Goal: Information Seeking & Learning: Check status

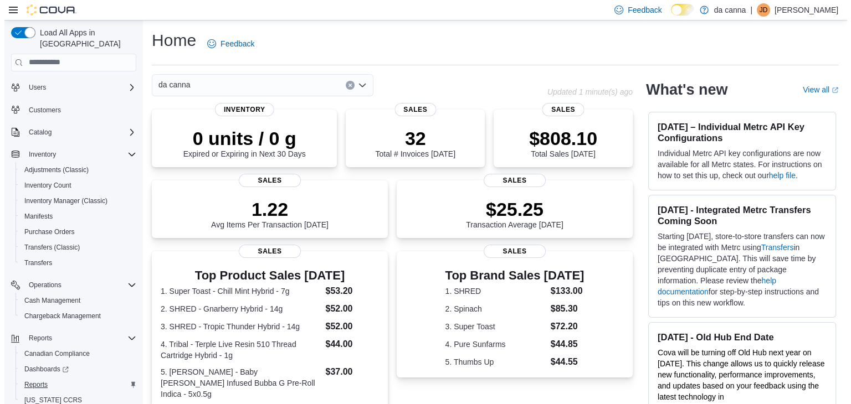
scroll to position [55, 0]
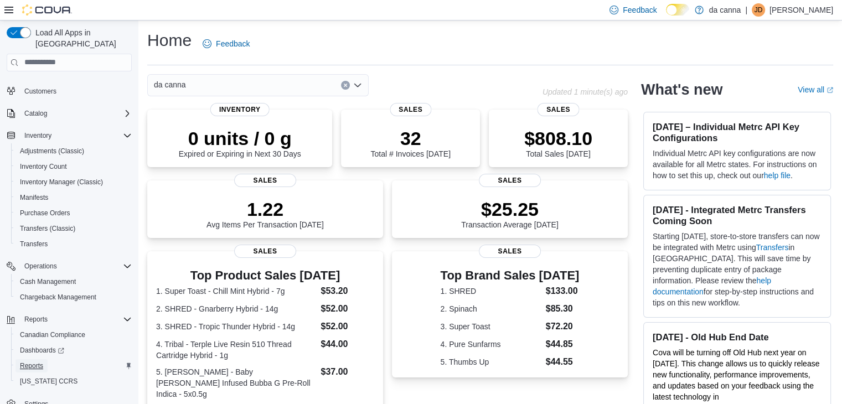
click at [37, 359] on span "Reports" at bounding box center [31, 365] width 23 height 13
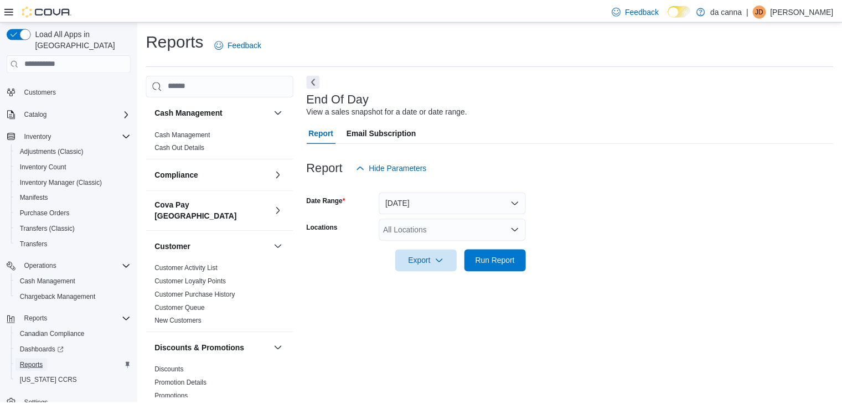
scroll to position [4, 0]
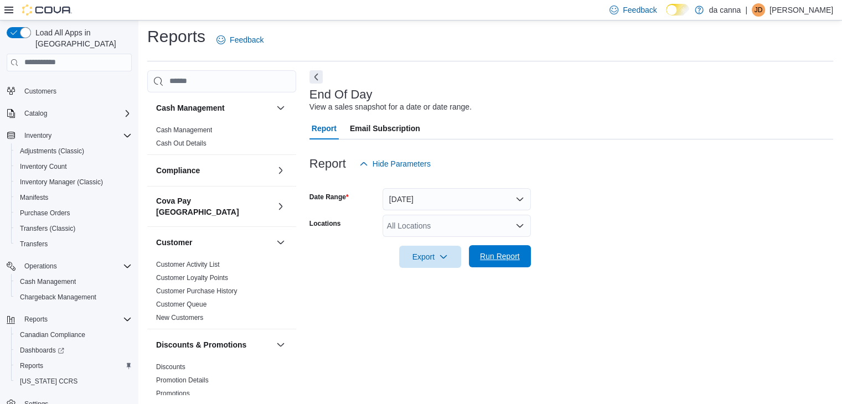
click at [503, 266] on span "Run Report" at bounding box center [500, 256] width 49 height 22
